Goal: Transaction & Acquisition: Purchase product/service

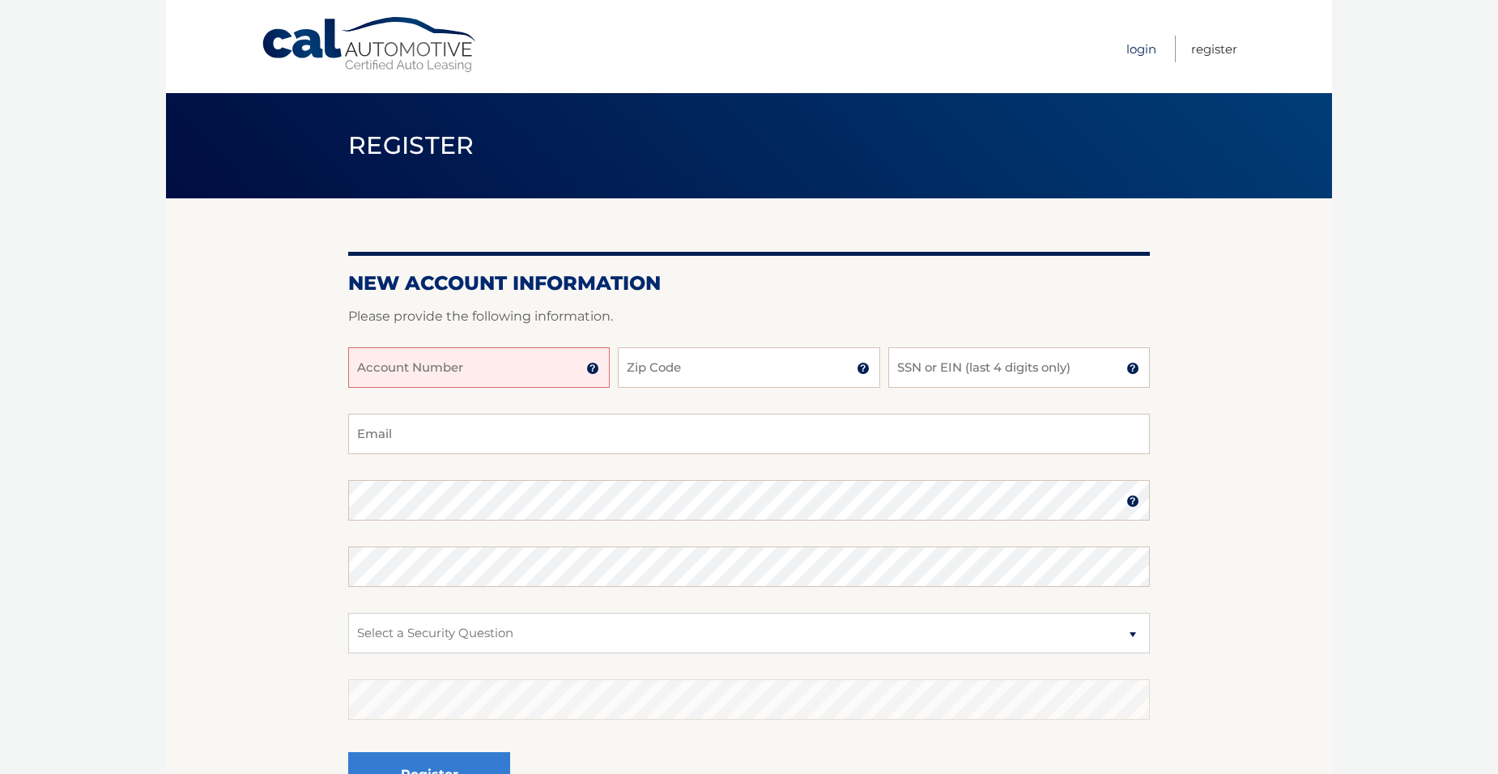
click at [1145, 46] on link "Login" at bounding box center [1141, 49] width 30 height 27
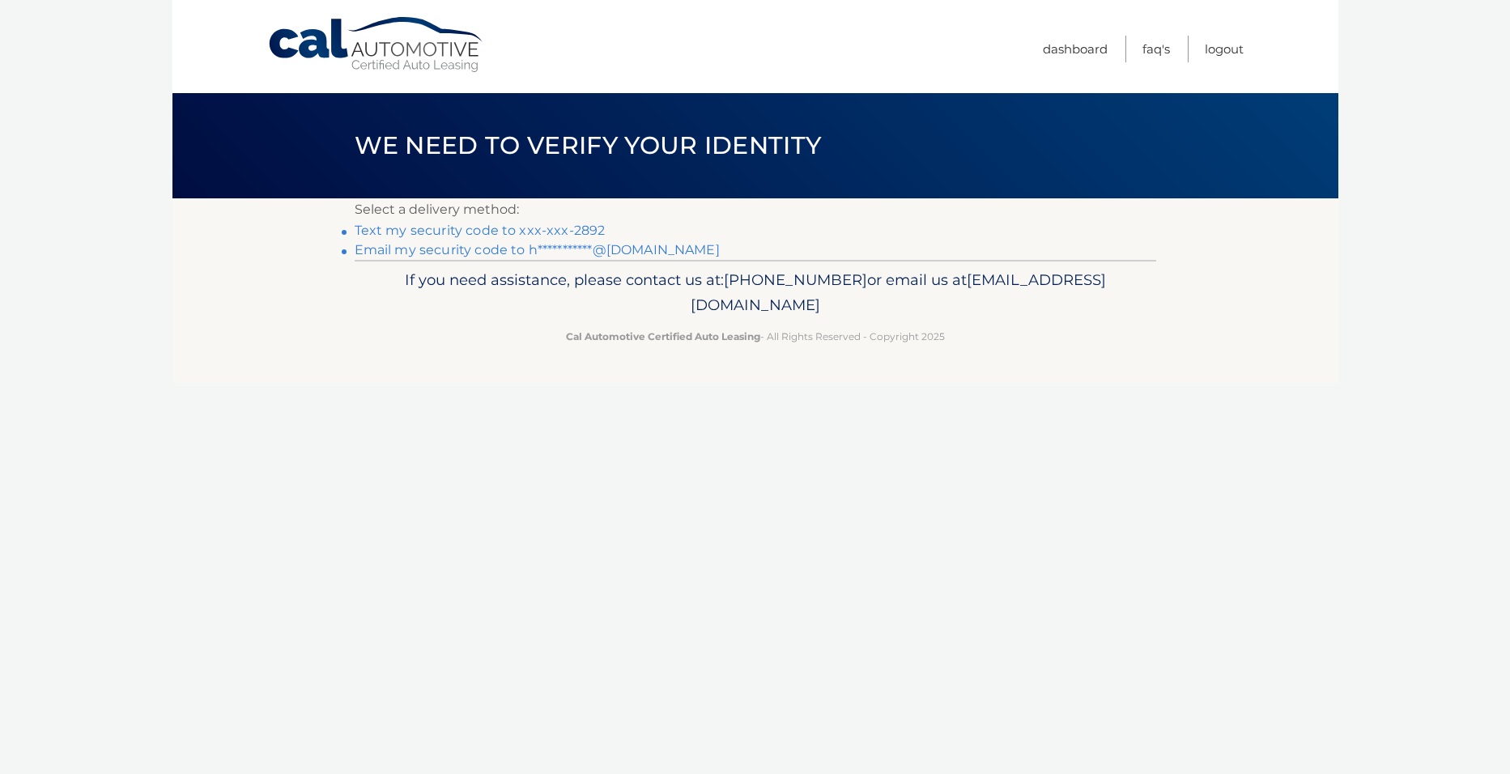
click at [534, 226] on link "Text my security code to xxx-xxx-2892" at bounding box center [480, 230] width 251 height 15
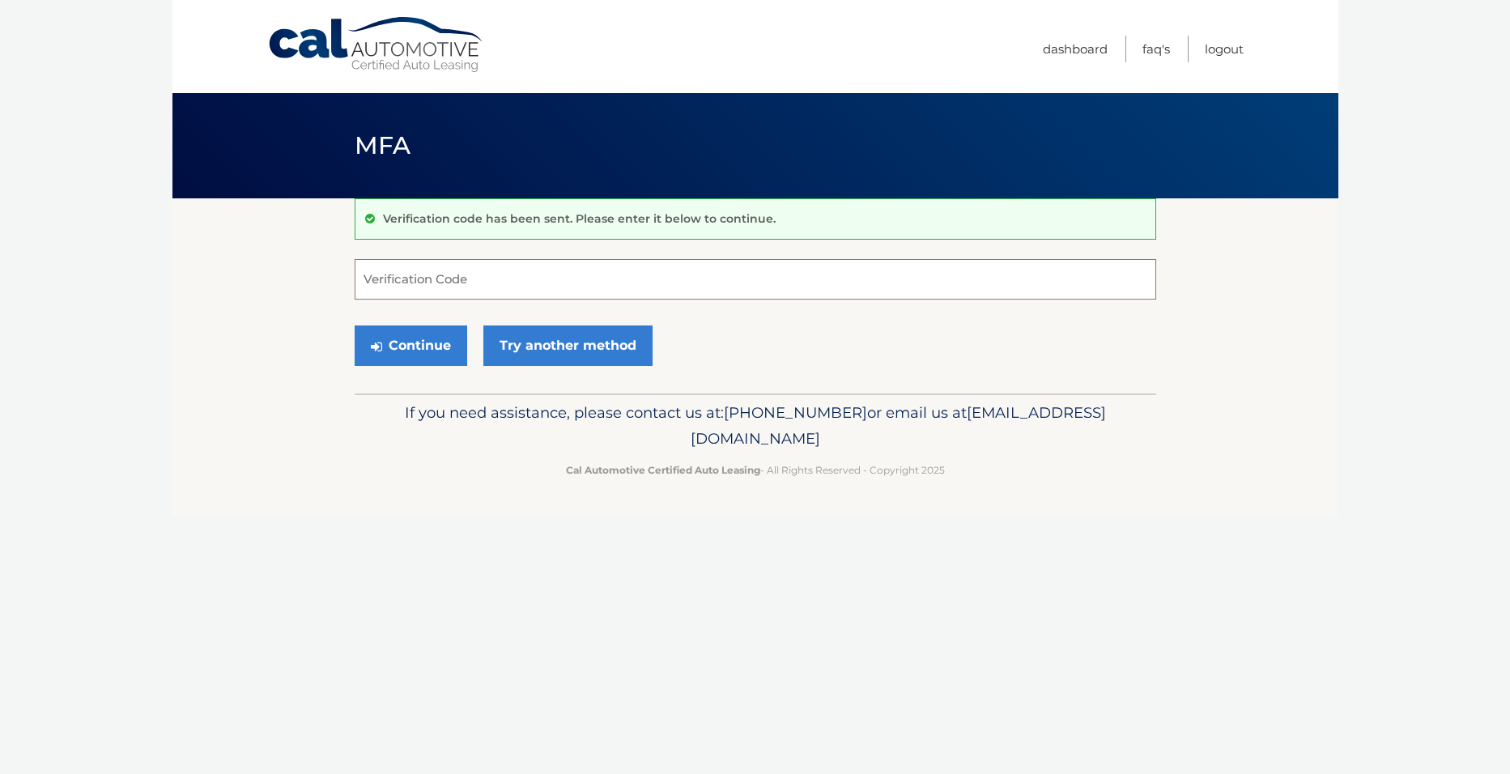
click at [558, 294] on input "Verification Code" at bounding box center [756, 279] width 802 height 40
type input "798871"
click at [355, 326] on button "Continue" at bounding box center [411, 346] width 113 height 40
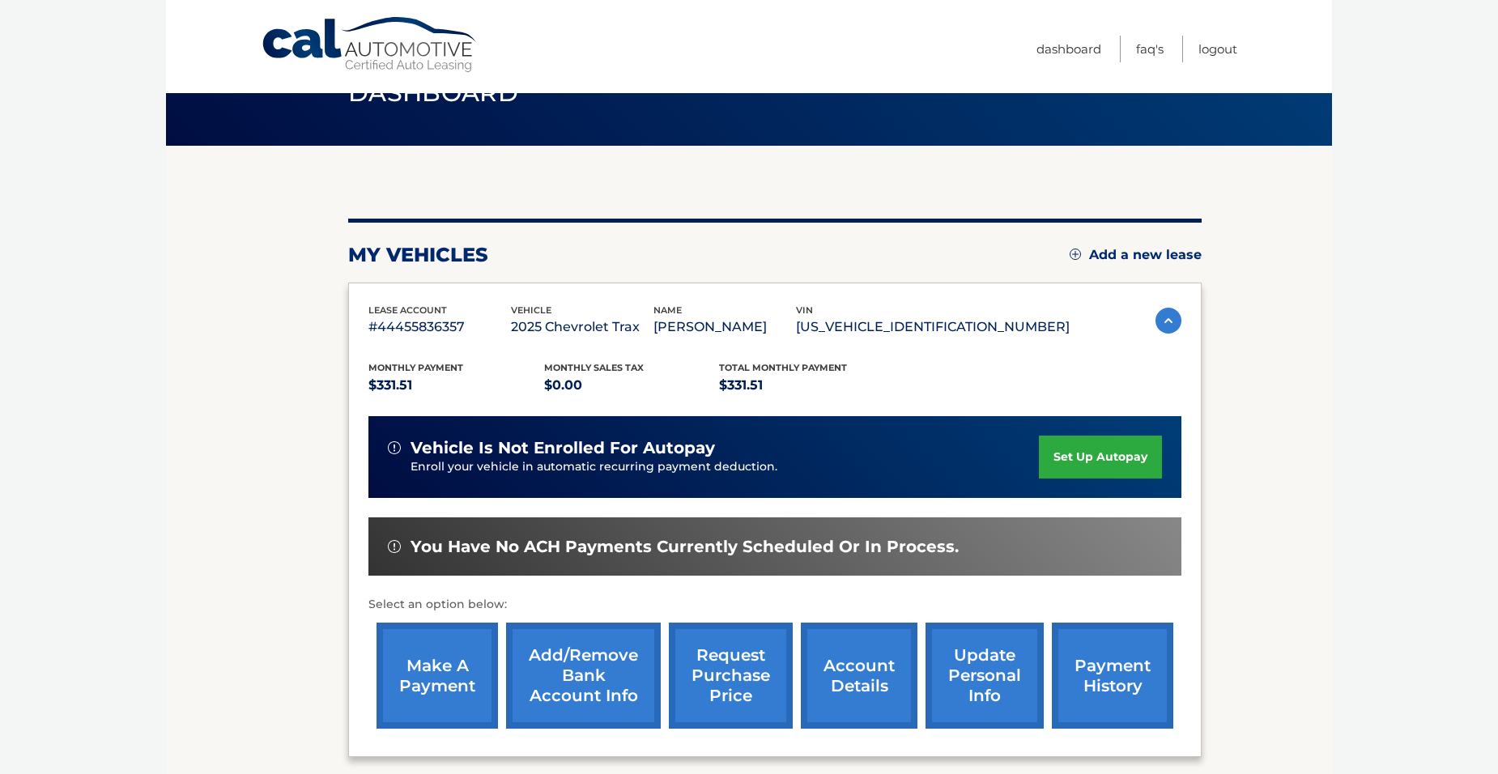
scroll to position [81, 0]
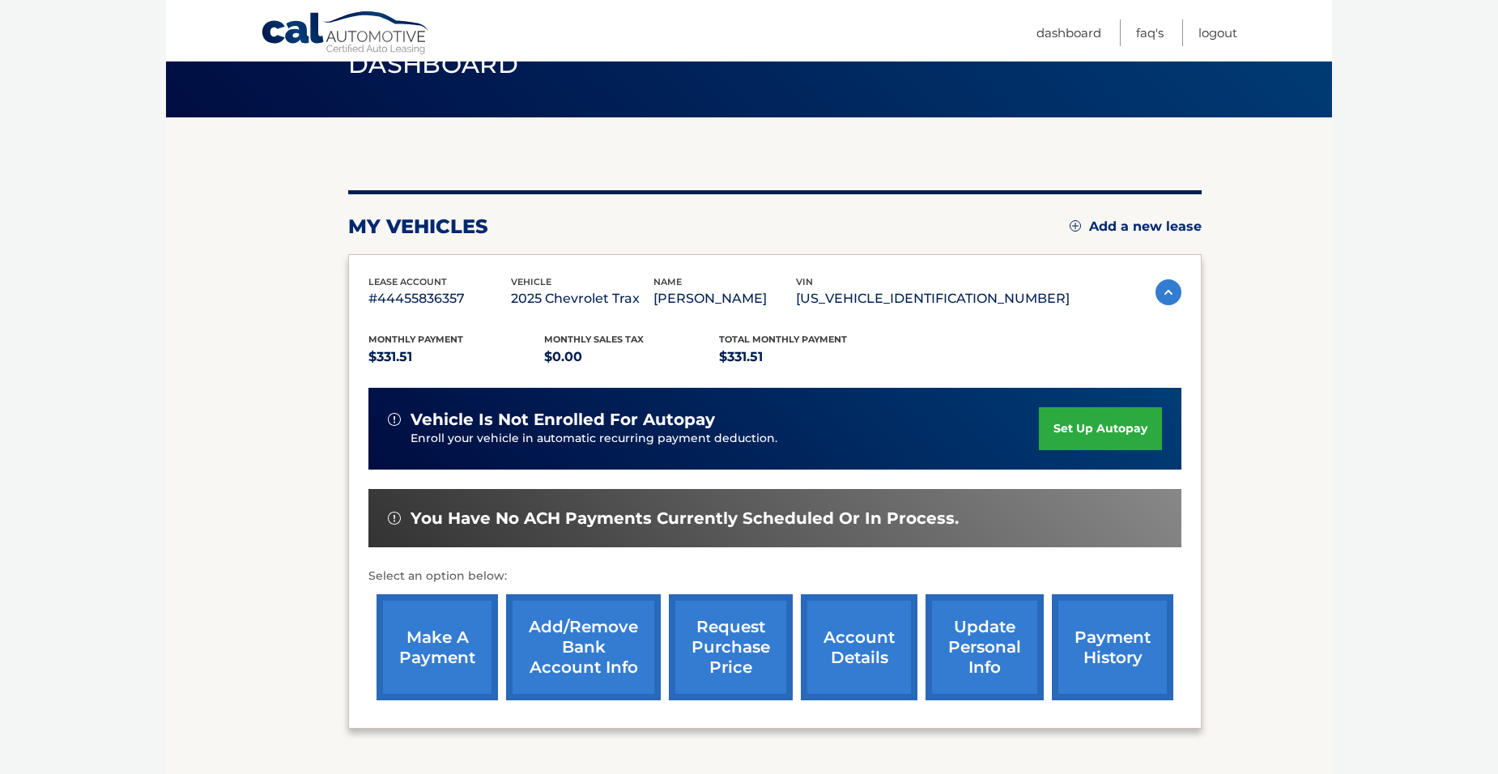
click at [437, 633] on link "make a payment" at bounding box center [437, 647] width 121 height 106
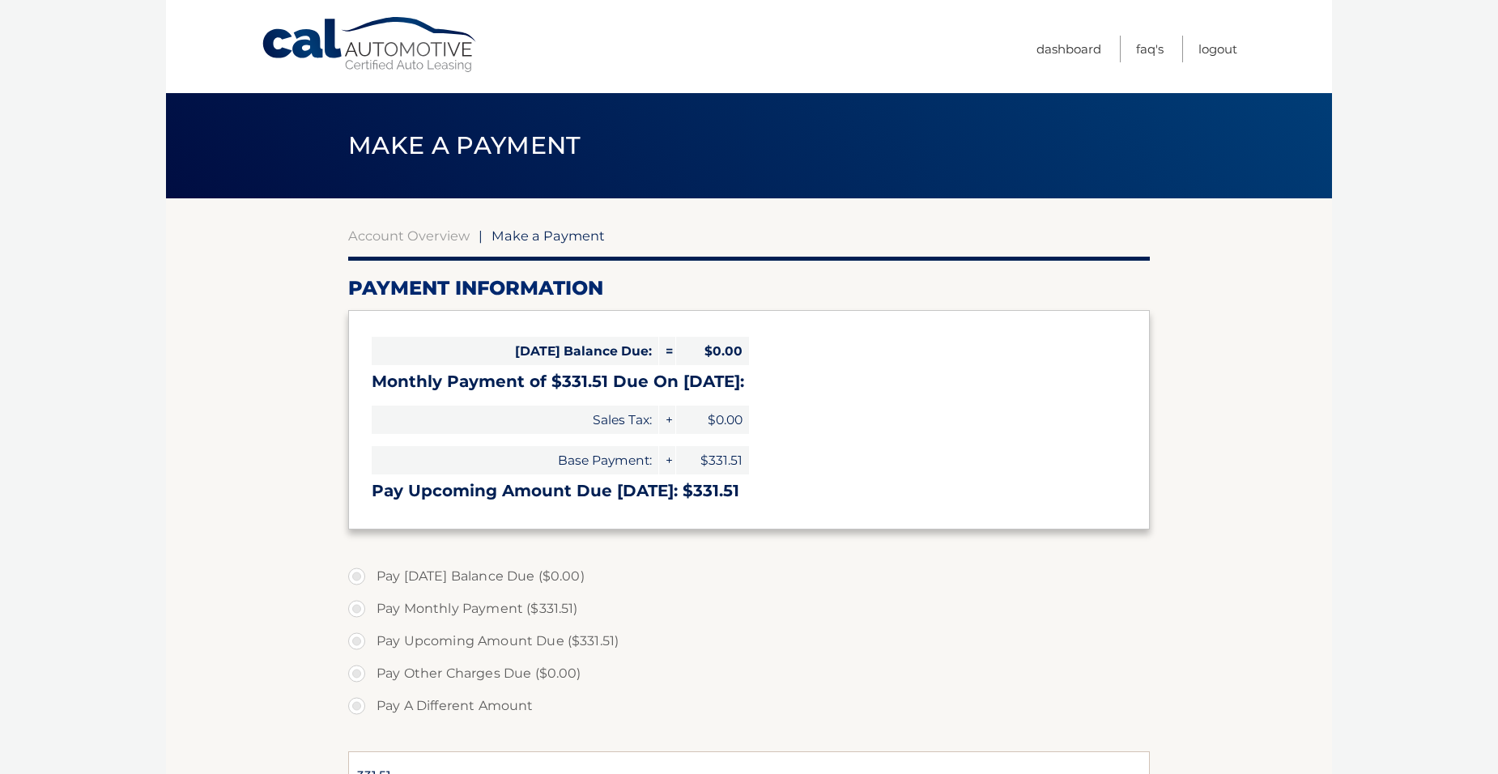
select select "ODBjMzQ0NGMtNjBlYS00NDM1LWE5NzMtZDkzYmU2NGExZDcz"
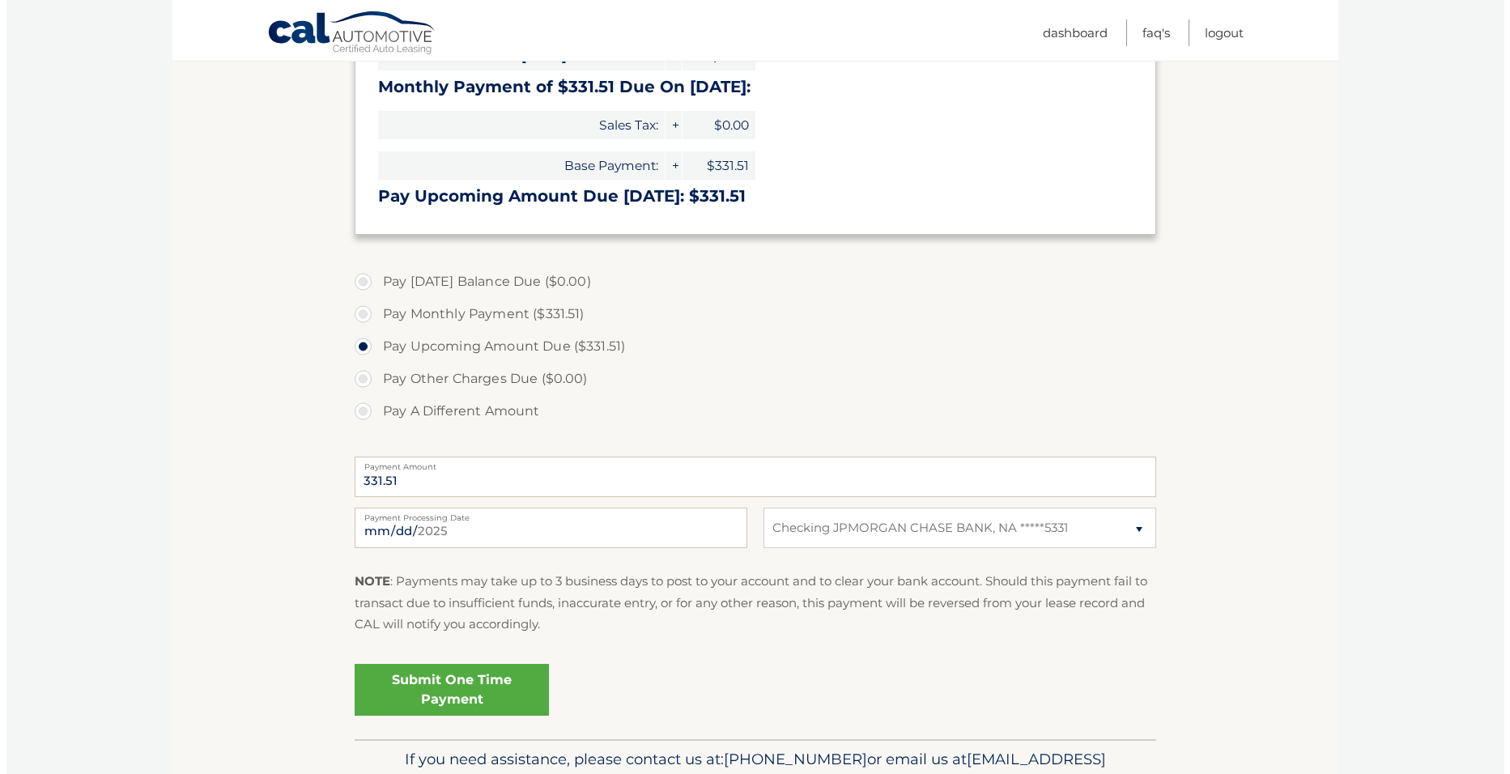
scroll to position [324, 0]
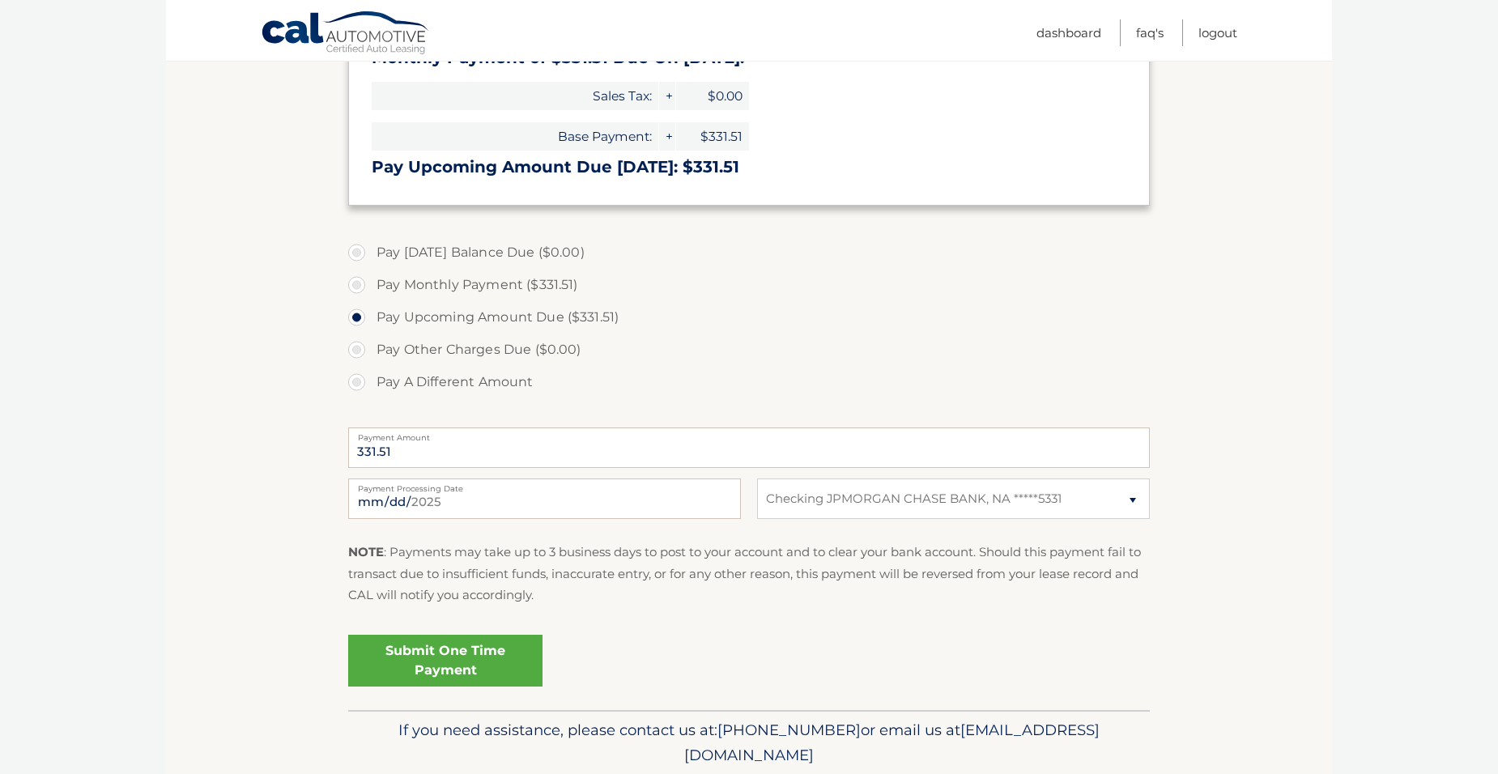
click at [478, 663] on link "Submit One Time Payment" at bounding box center [445, 661] width 194 height 52
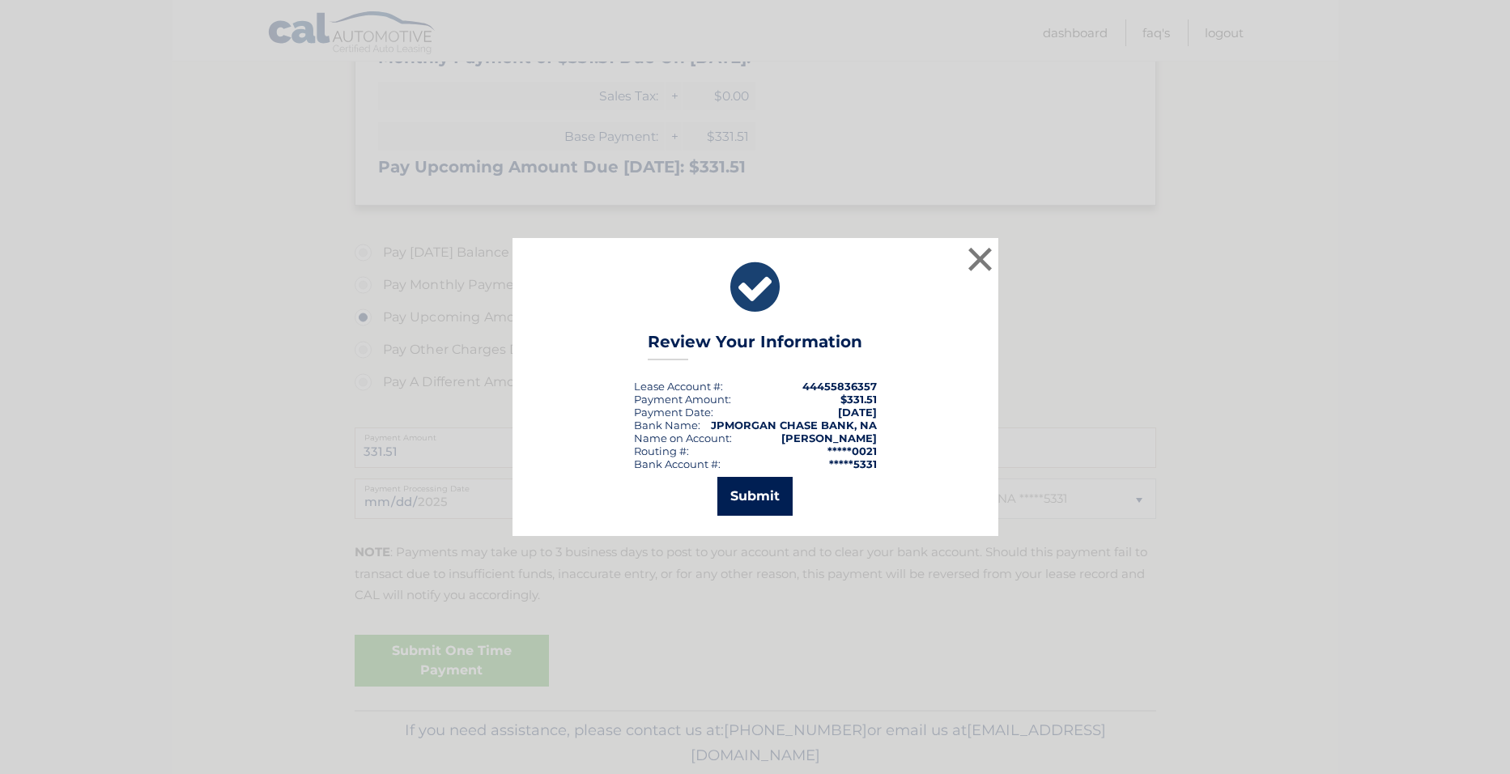
click at [748, 513] on button "Submit" at bounding box center [755, 496] width 75 height 39
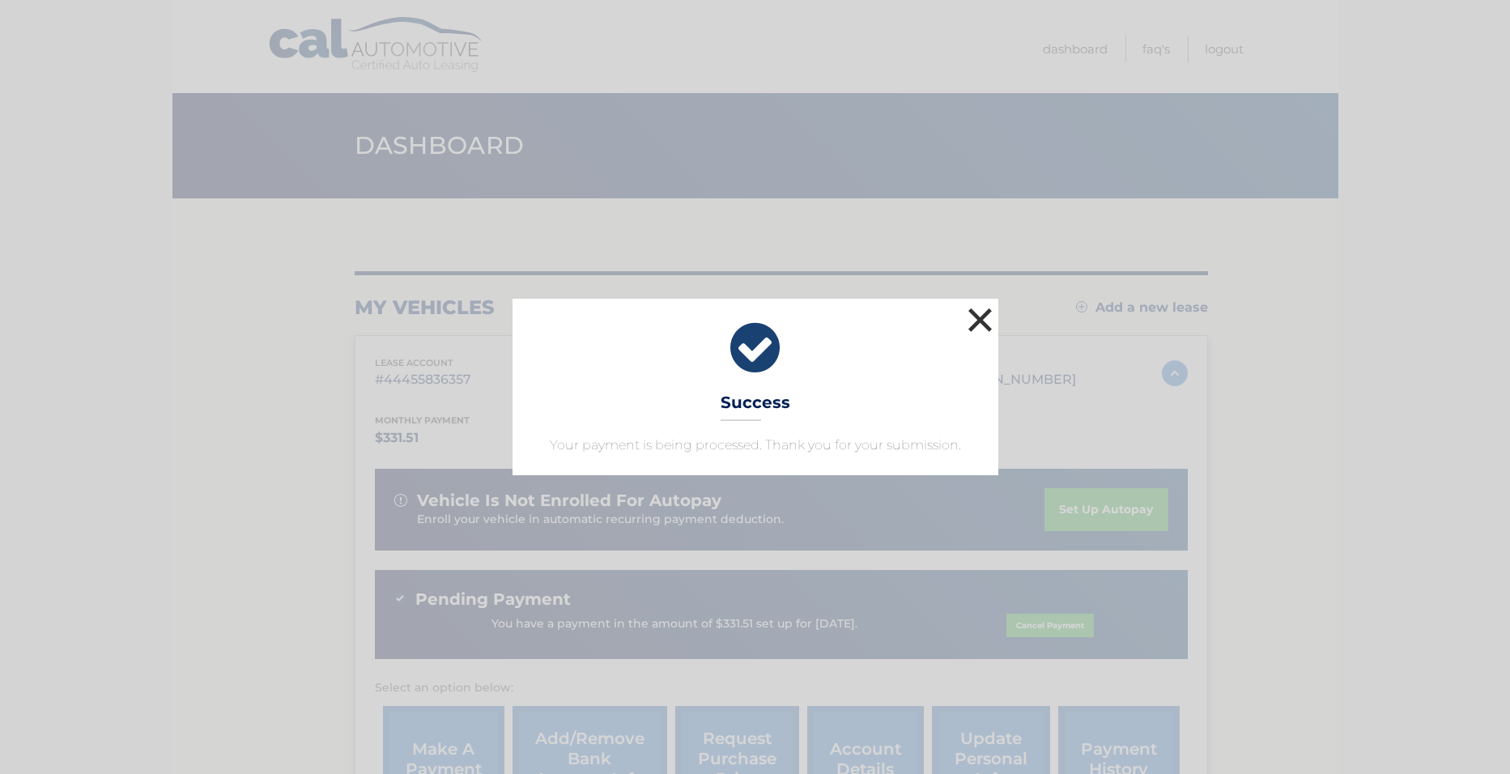
click at [972, 323] on button "×" at bounding box center [981, 320] width 32 height 32
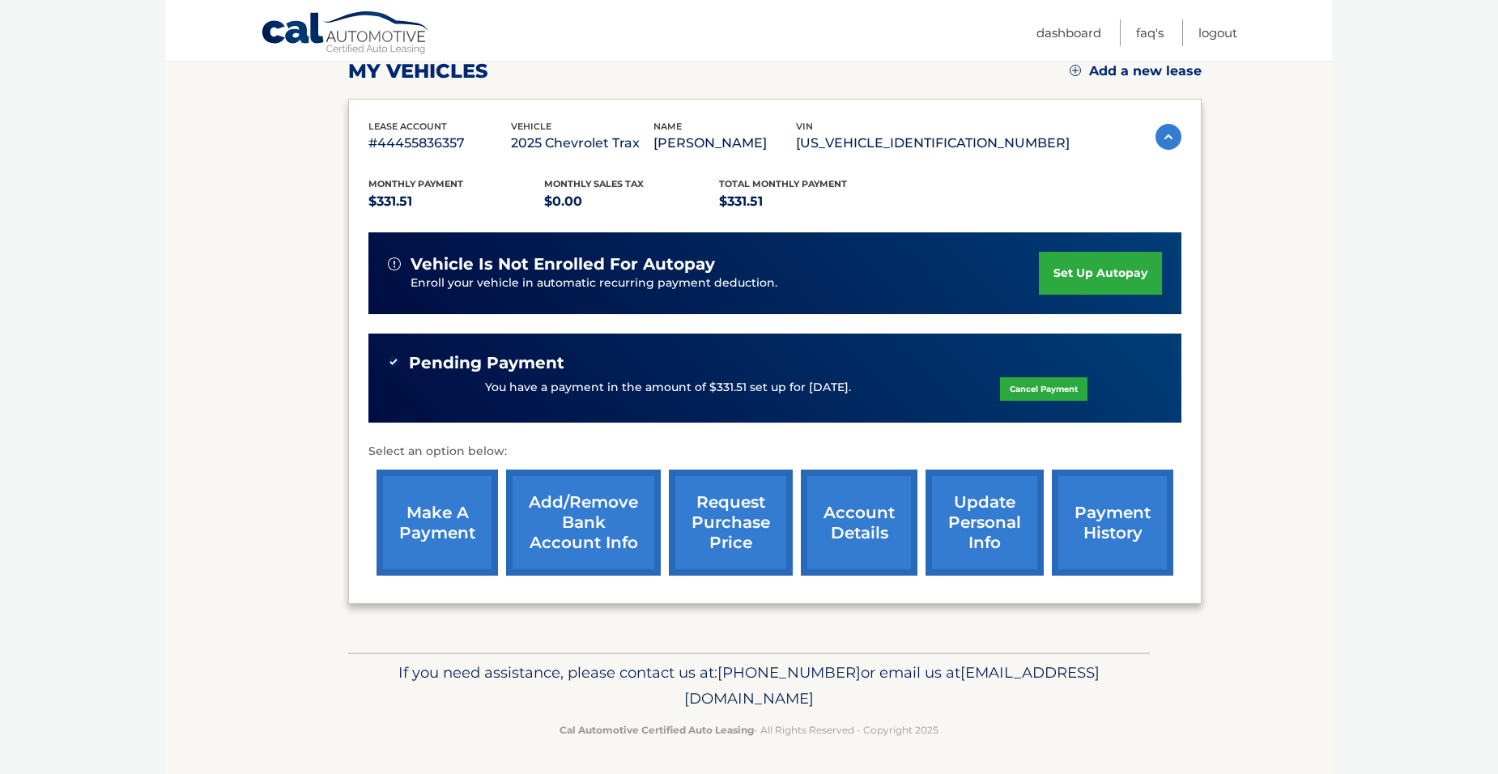
scroll to position [238, 0]
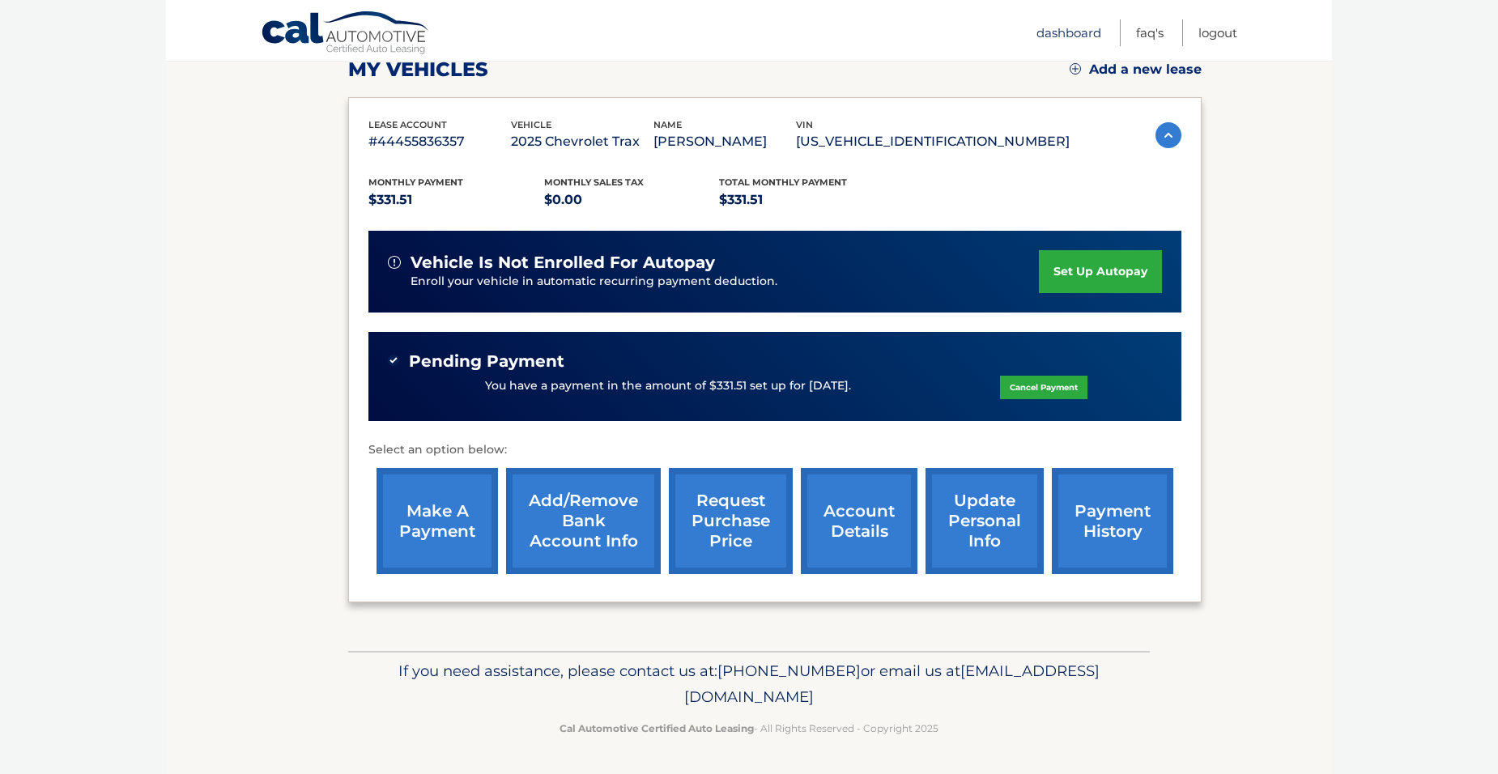
click at [1071, 41] on link "Dashboard" at bounding box center [1069, 32] width 65 height 27
